Goal: Information Seeking & Learning: Check status

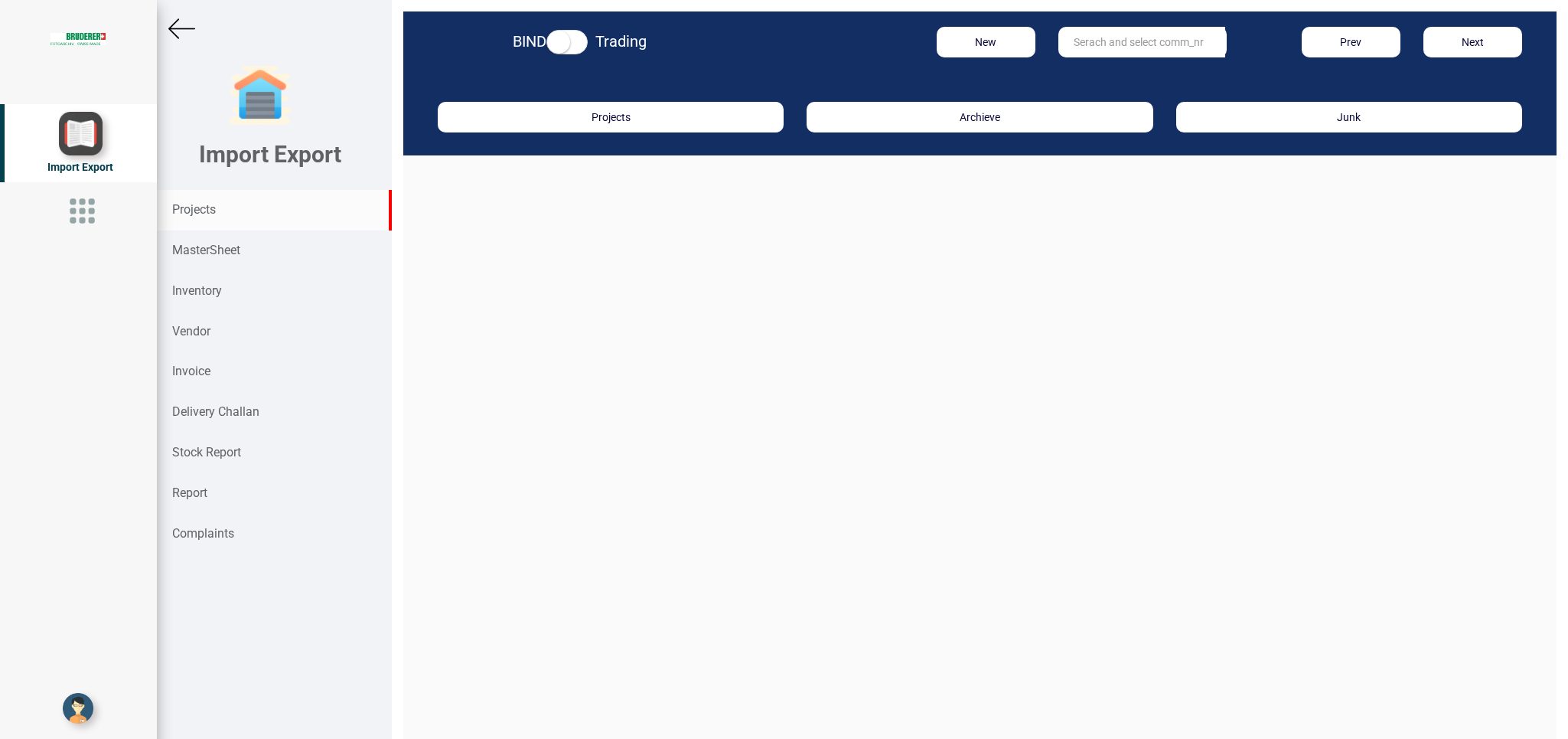
click at [200, 204] on strong "Projects" at bounding box center [193, 209] width 43 height 14
drag, startPoint x: 200, startPoint y: 204, endPoint x: 780, endPoint y: 252, distance: 582.0
click at [200, 204] on strong "Projects" at bounding box center [193, 209] width 43 height 14
click at [1094, 35] on input "text" at bounding box center [1142, 42] width 167 height 31
click at [1094, 43] on input "text" at bounding box center [1142, 42] width 167 height 31
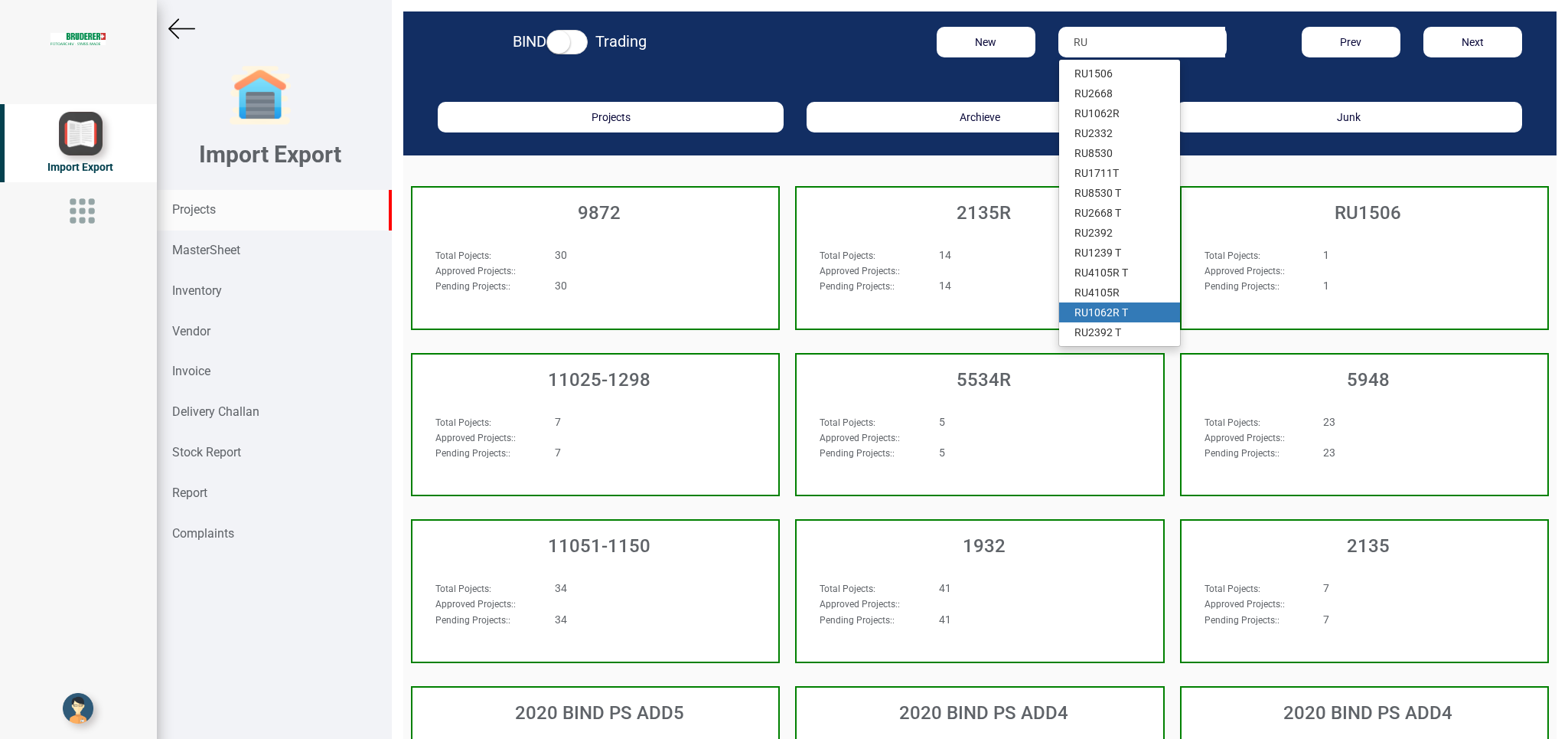
click at [1117, 308] on link "RU 1062R T" at bounding box center [1119, 312] width 121 height 20
type input "RU 1062R T"
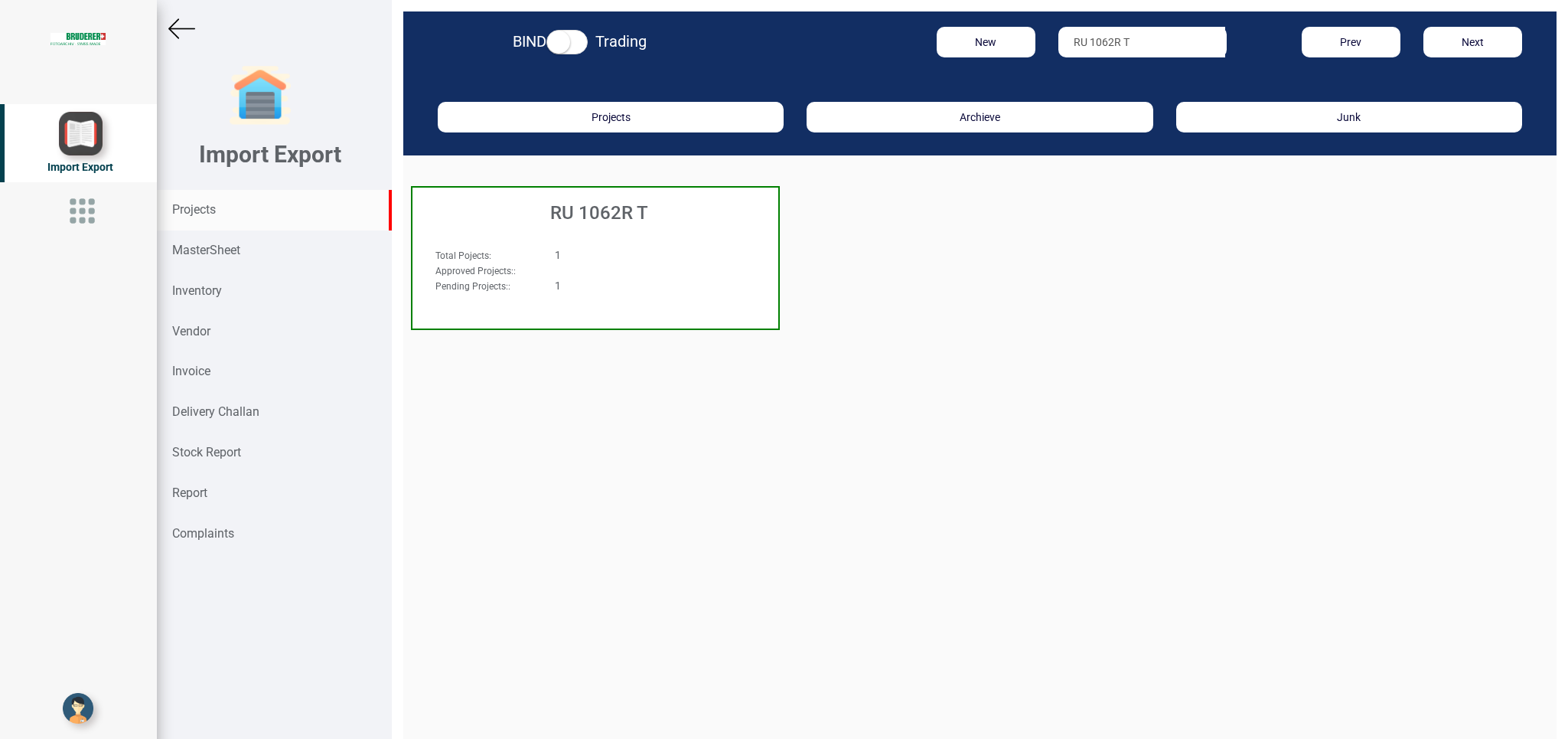
click at [657, 237] on div "Total Pojects : 1 Approved Projects: : Pending Projects: : 1" at bounding box center [595, 277] width 366 height 89
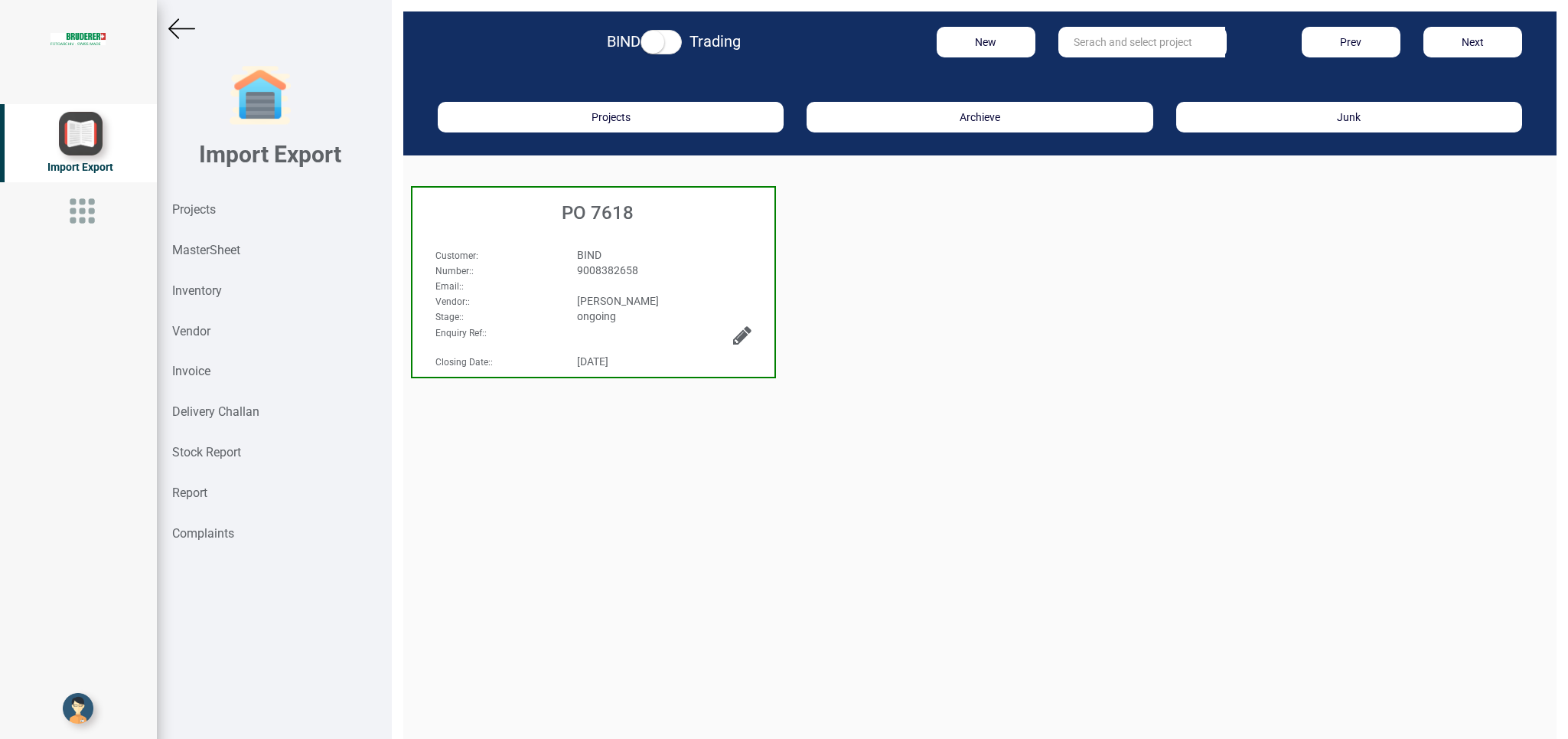
click at [675, 280] on div "Email: :" at bounding box center [593, 285] width 339 height 15
